Goal: Find contact information: Find contact information

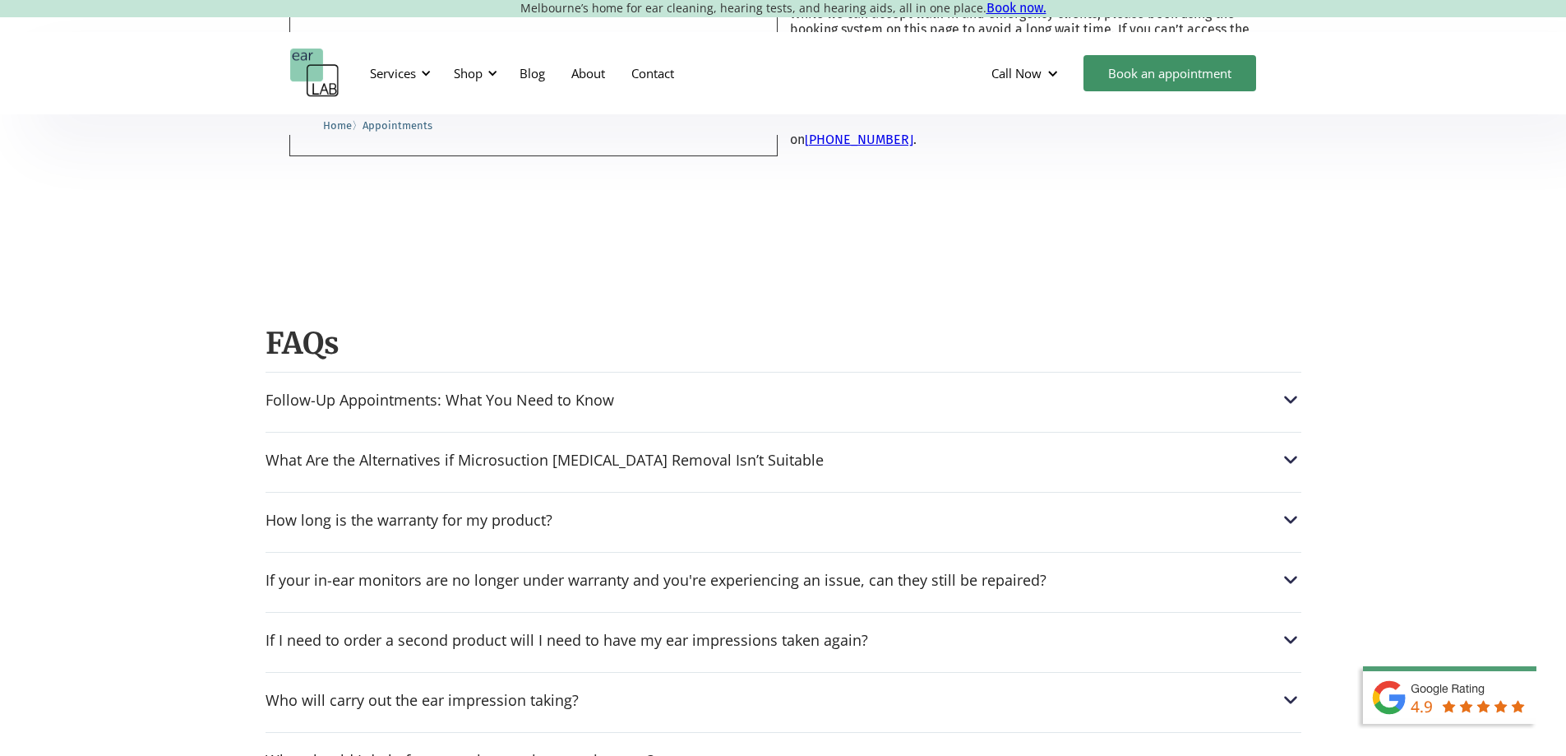
scroll to position [904, 0]
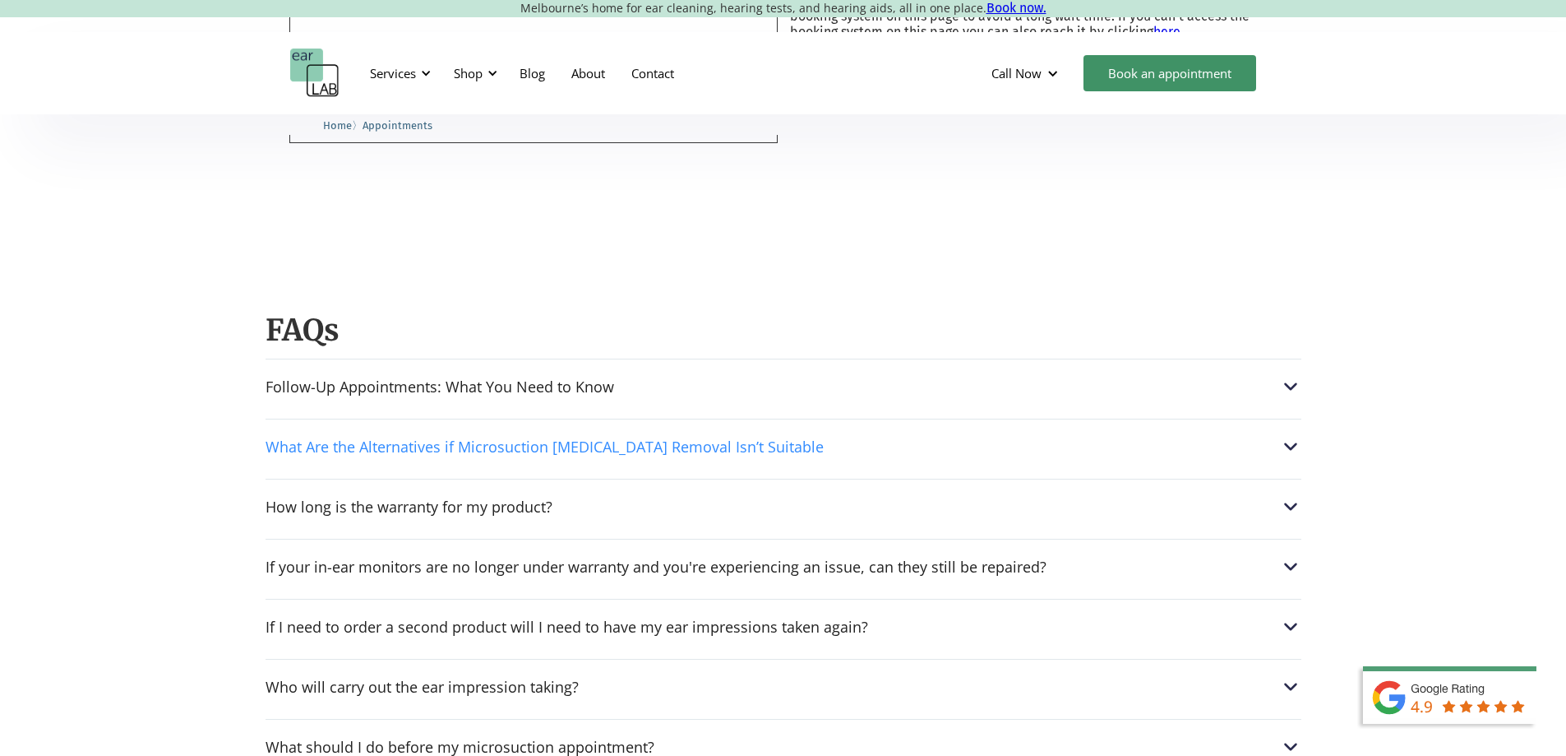
click at [817, 457] on div "What Are the Alternatives if Microsuction Earwax Removal Isn’t Suitable" at bounding box center [784, 446] width 1036 height 21
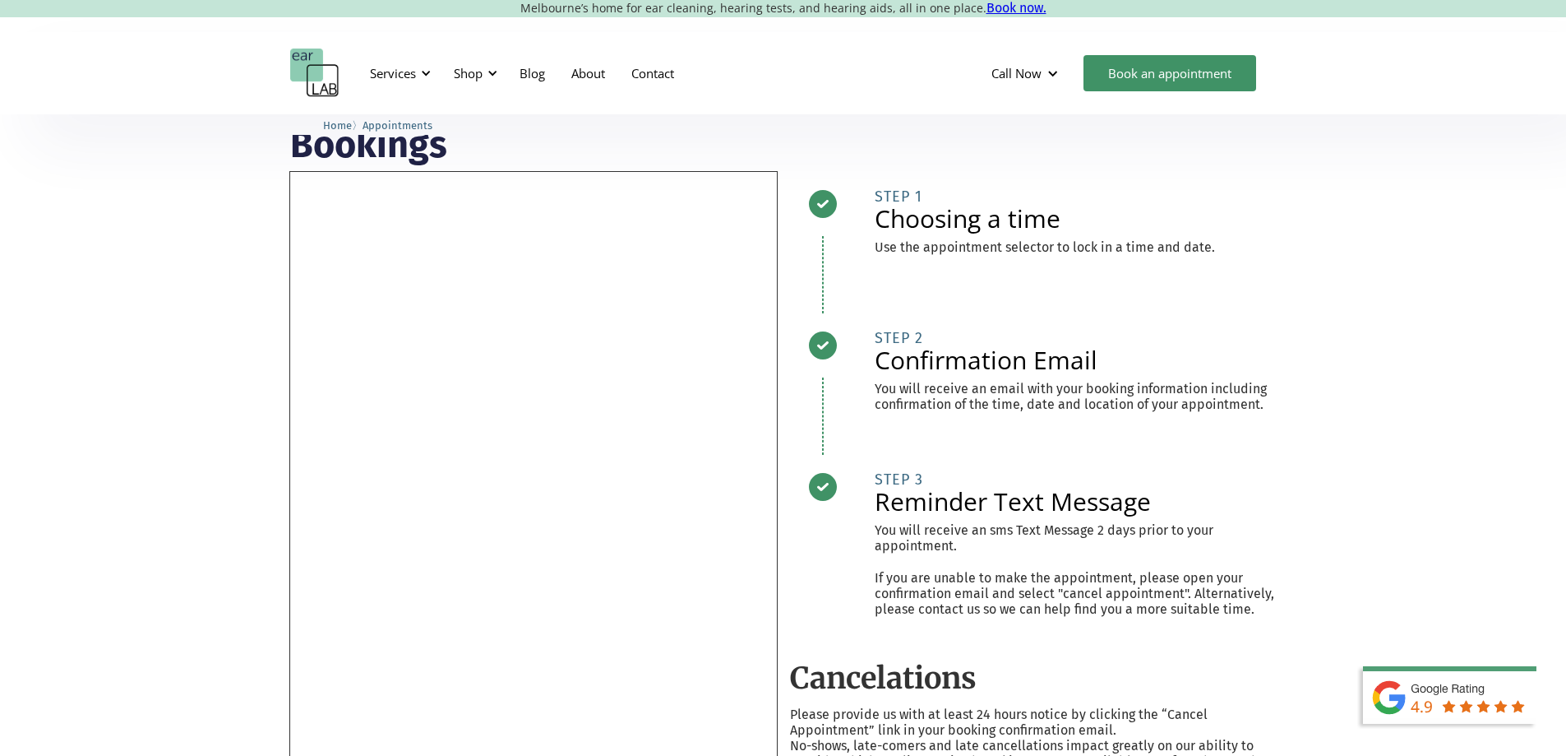
scroll to position [0, 0]
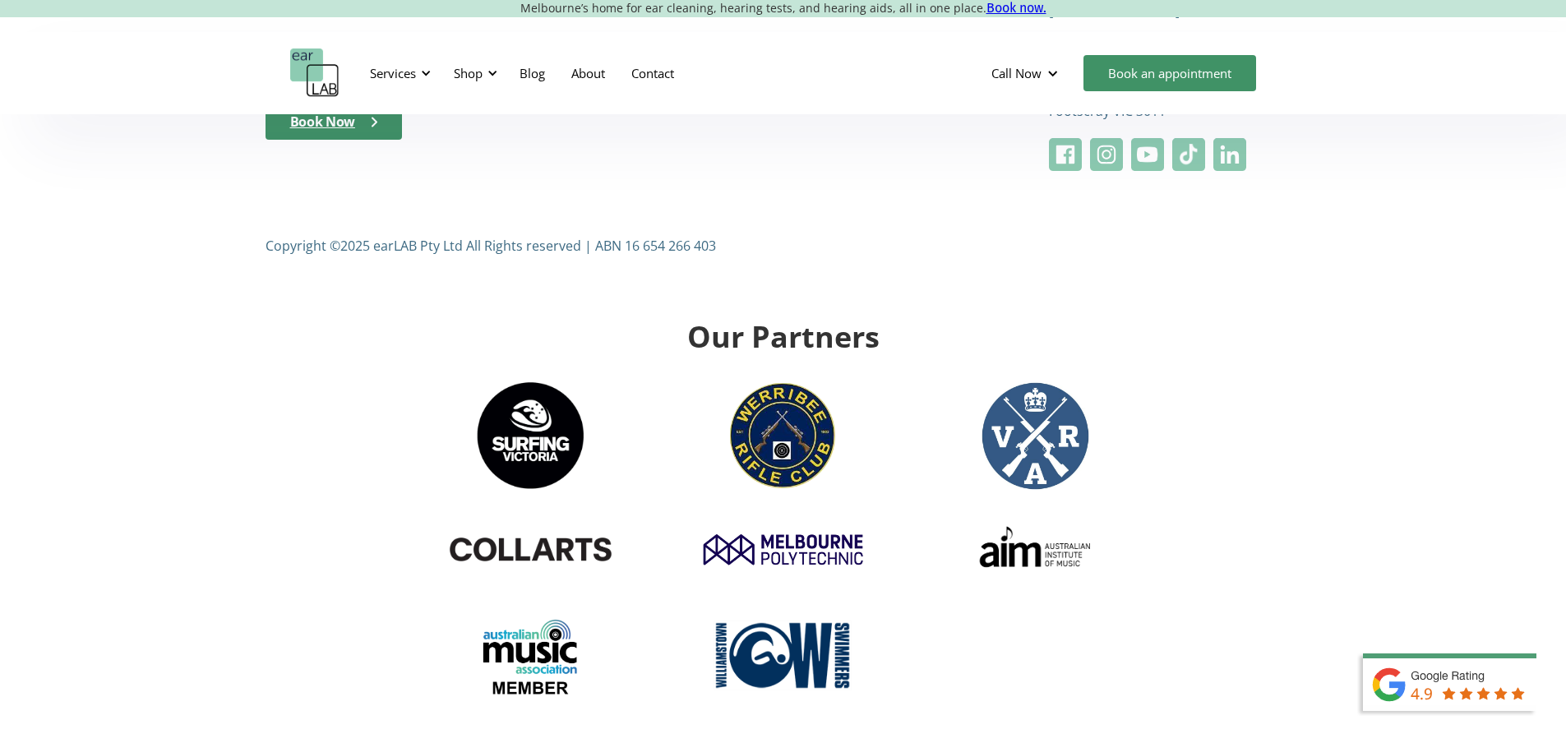
scroll to position [6105, 0]
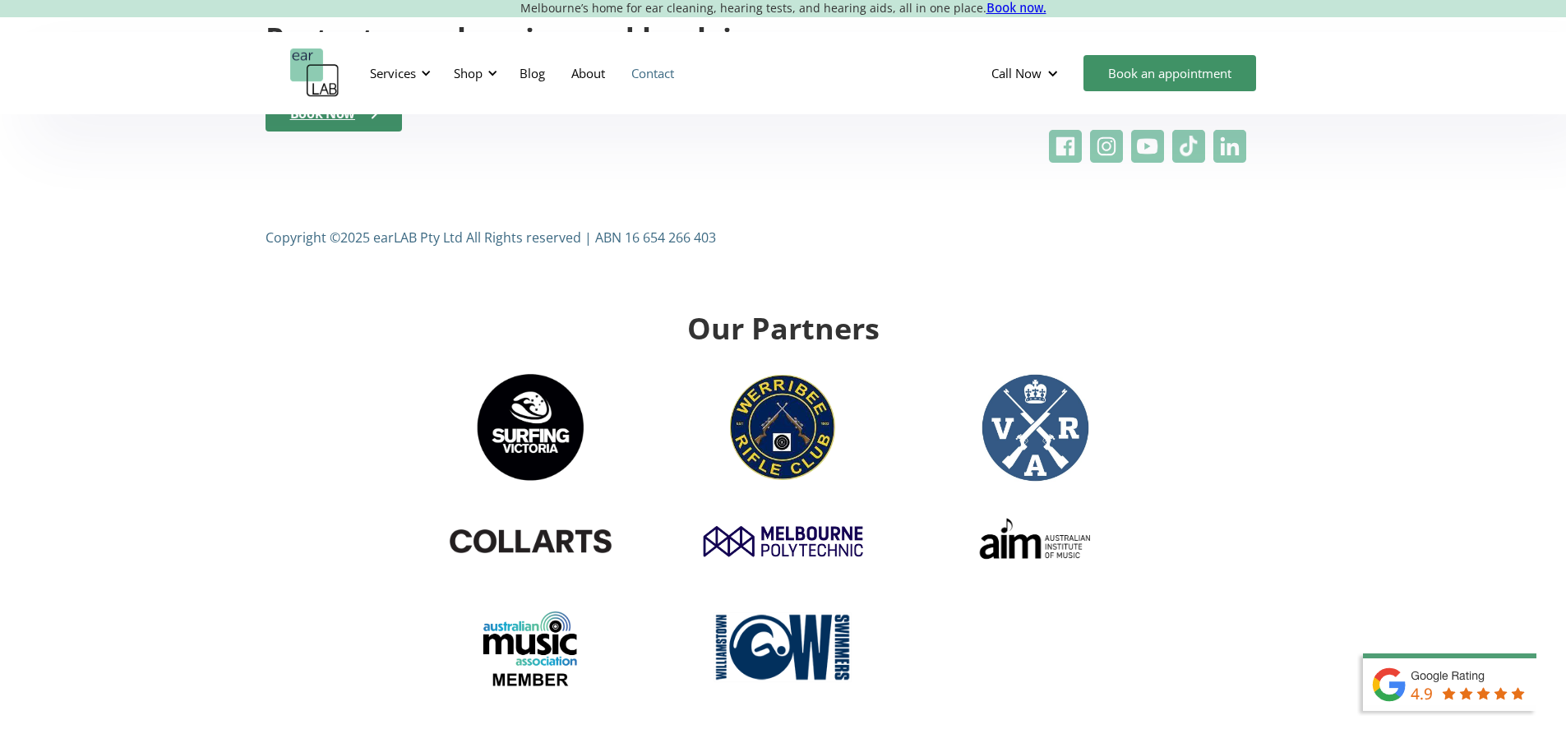
click at [664, 61] on link "Contact" at bounding box center [652, 73] width 69 height 48
